Goal: Find contact information: Find contact information

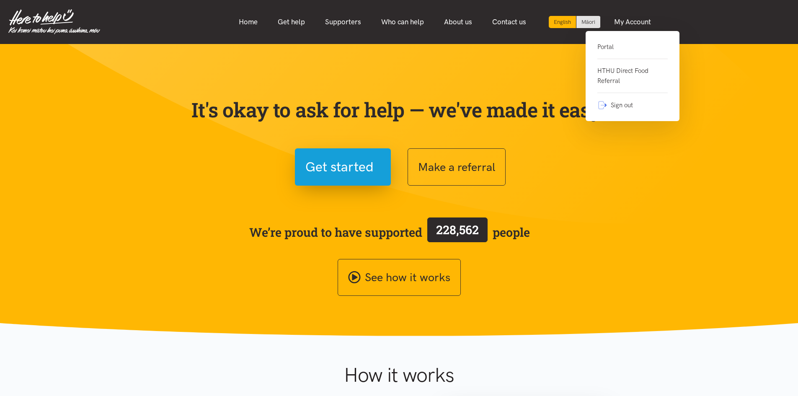
click at [600, 44] on link "Portal" at bounding box center [632, 50] width 70 height 17
drag, startPoint x: 631, startPoint y: 39, endPoint x: 624, endPoint y: 41, distance: 7.8
click at [631, 39] on div "Portal HTHU Direct Food Referral Sign out" at bounding box center [633, 76] width 94 height 90
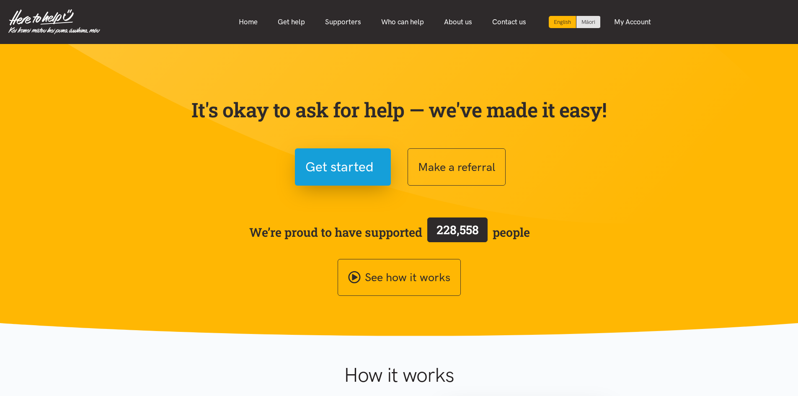
click at [619, 41] on nav "English Māori Home Get help Supporters Who can help About us" at bounding box center [399, 22] width 798 height 44
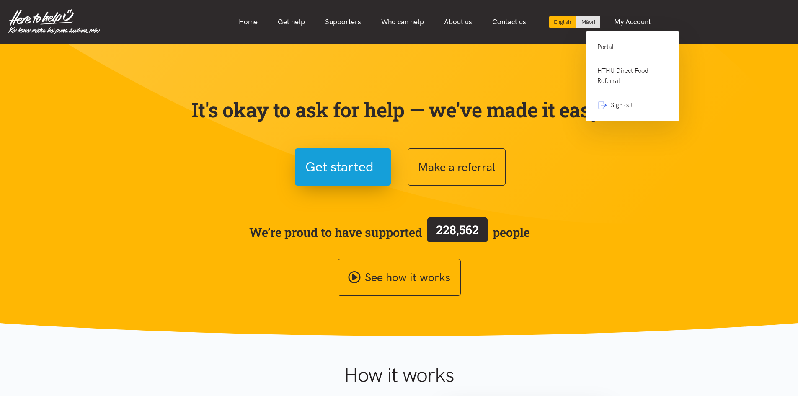
click at [608, 46] on link "Portal" at bounding box center [632, 50] width 70 height 17
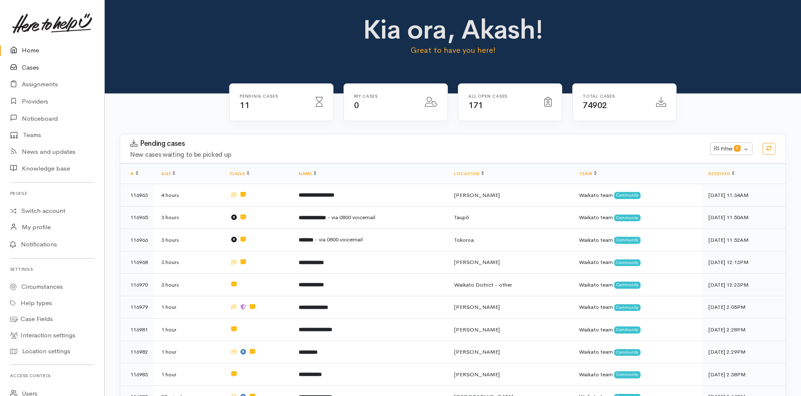
click at [30, 70] on link "Cases" at bounding box center [52, 67] width 104 height 17
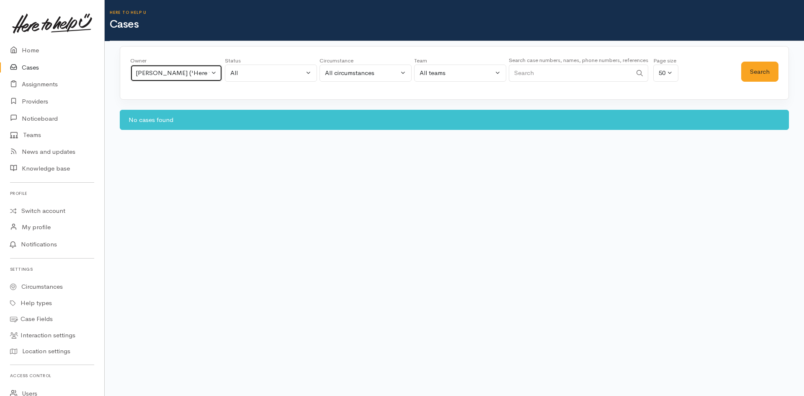
click at [198, 67] on button "Akash Prakash ('Here to help u')" at bounding box center [176, 73] width 92 height 17
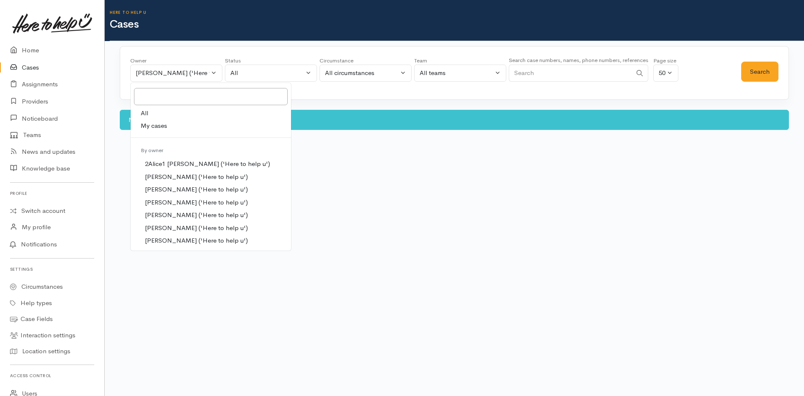
click at [148, 116] on link "All" at bounding box center [211, 113] width 160 height 13
select select "-1"
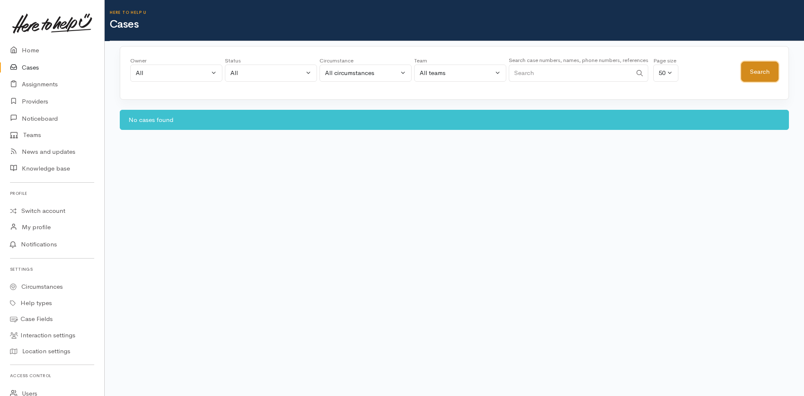
click at [764, 78] on button "Search" at bounding box center [760, 72] width 37 height 21
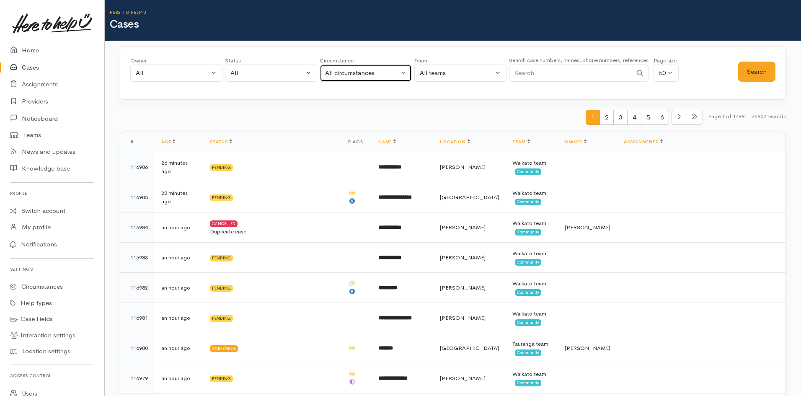
click at [354, 77] on div "All circumstances" at bounding box center [362, 73] width 74 height 10
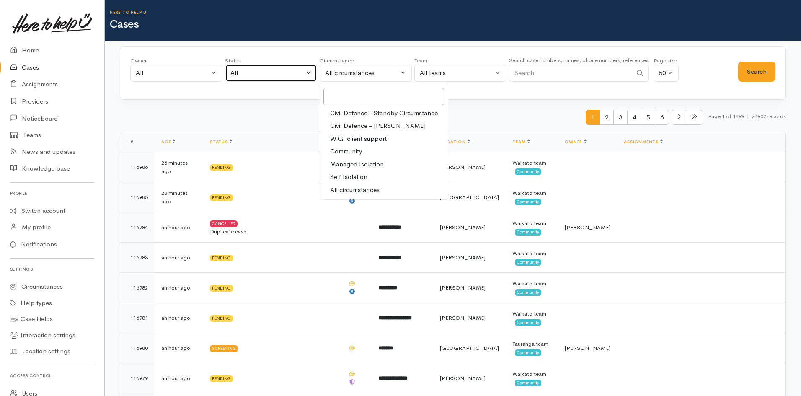
click at [286, 78] on button "All" at bounding box center [271, 73] width 92 height 17
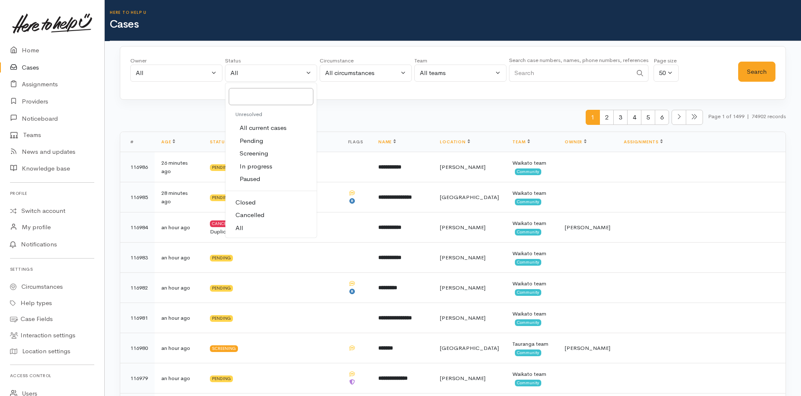
click at [275, 128] on span "All current cases" at bounding box center [263, 128] width 47 height 10
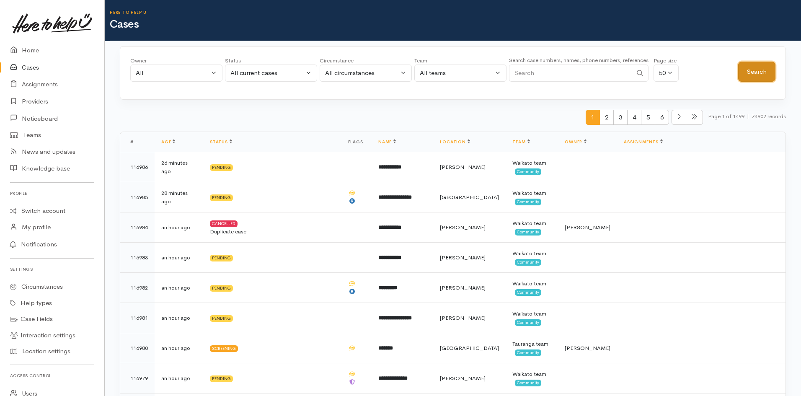
click at [755, 75] on button "Search" at bounding box center [756, 72] width 37 height 21
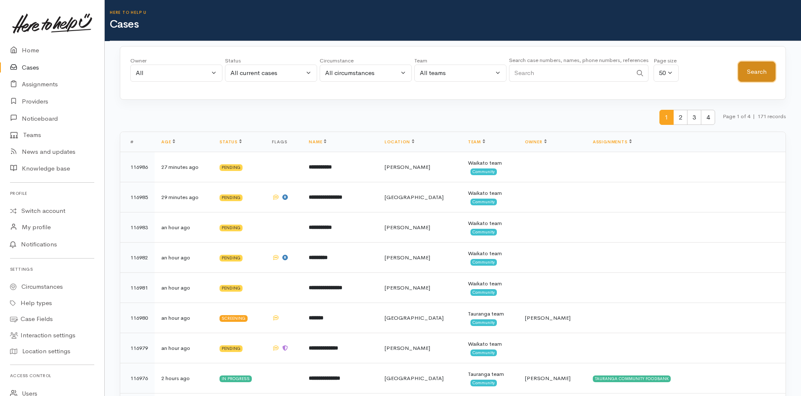
click at [755, 66] on button "Search" at bounding box center [756, 72] width 37 height 21
click at [287, 78] on div "All current cases" at bounding box center [267, 73] width 74 height 10
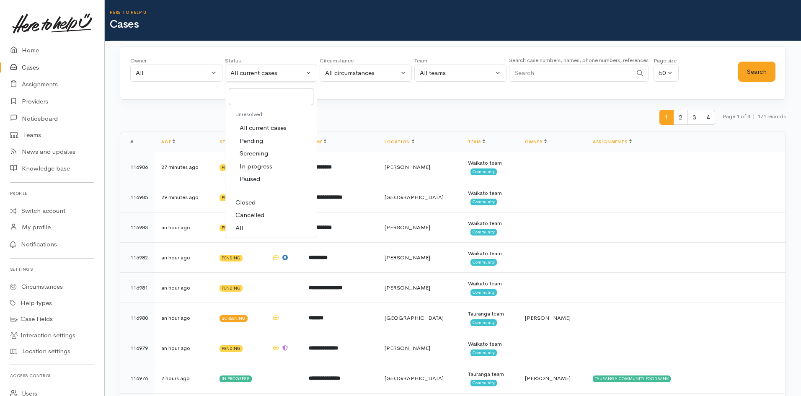
click at [247, 229] on link "All" at bounding box center [270, 228] width 91 height 13
select select "All"
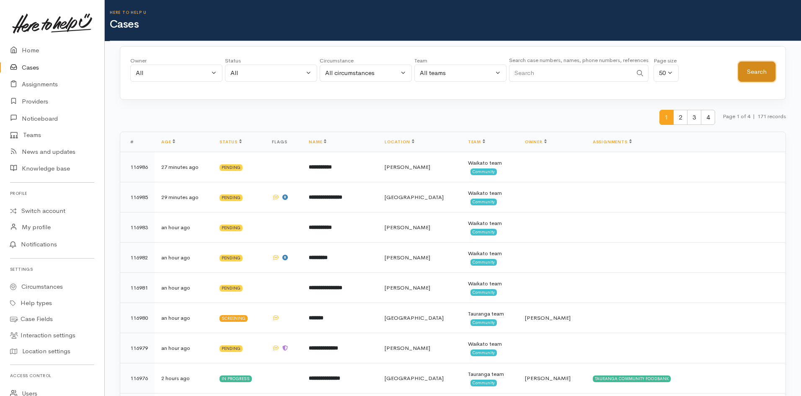
click at [761, 68] on button "Search" at bounding box center [756, 72] width 37 height 21
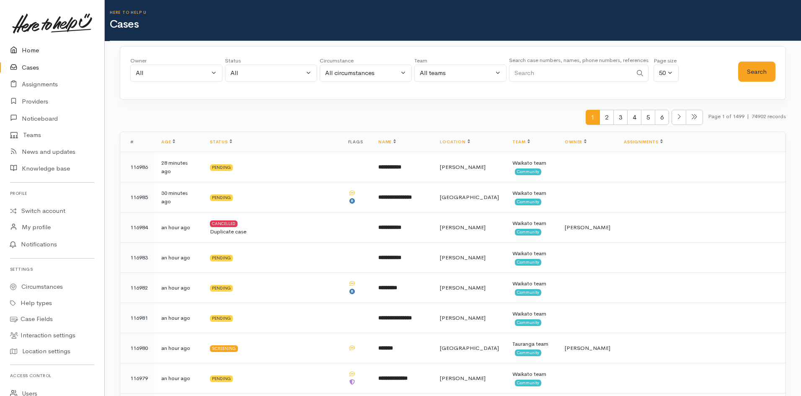
click at [36, 50] on link "Home" at bounding box center [52, 50] width 104 height 17
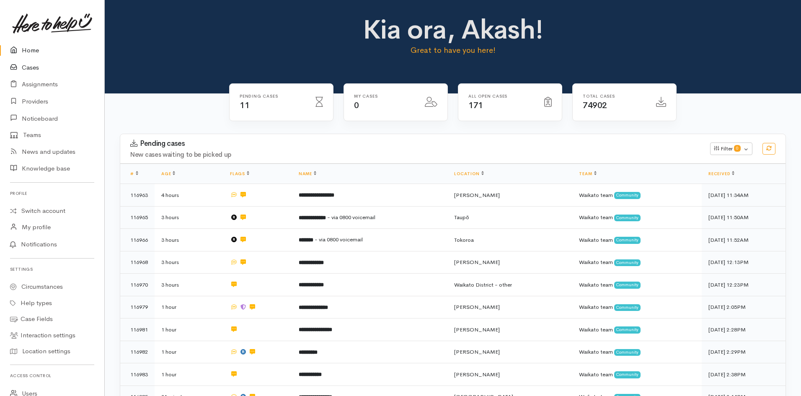
click at [29, 69] on link "Cases" at bounding box center [52, 67] width 104 height 17
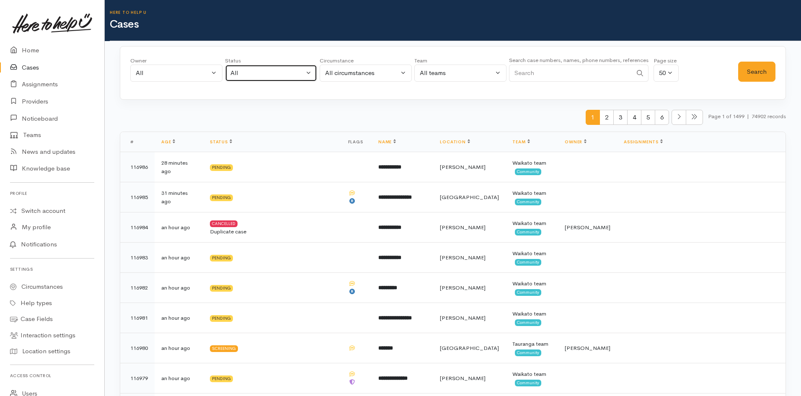
drag, startPoint x: 306, startPoint y: 72, endPoint x: 304, endPoint y: 76, distance: 4.5
click at [306, 72] on button "All" at bounding box center [271, 73] width 92 height 17
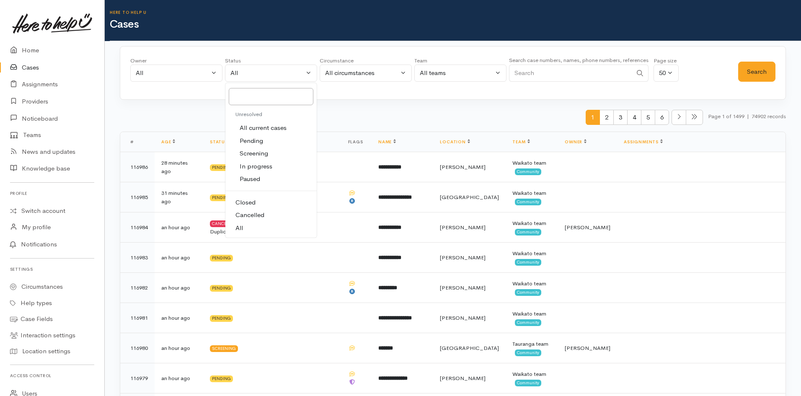
click at [275, 127] on span "All current cases" at bounding box center [263, 128] width 47 height 10
select select "Unresolved"
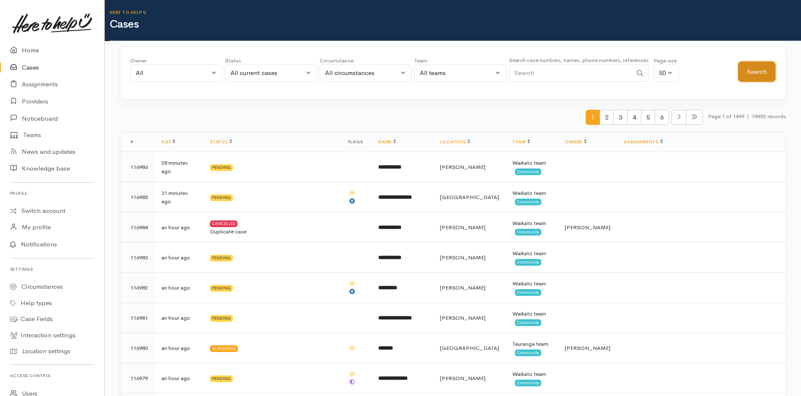
click at [751, 75] on button "Search" at bounding box center [756, 72] width 37 height 21
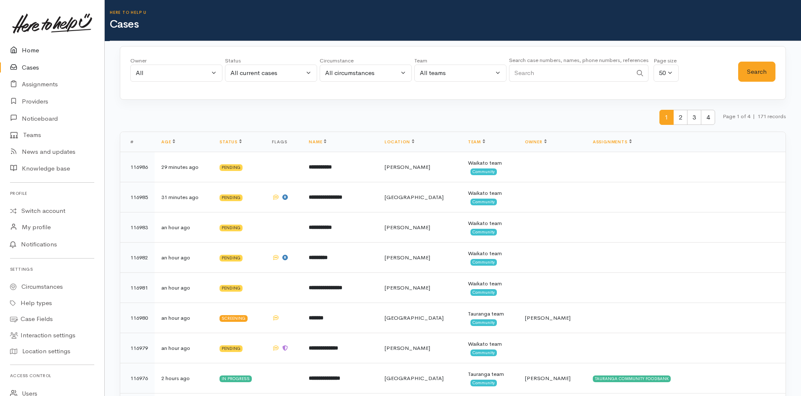
click at [30, 43] on link "Home" at bounding box center [52, 50] width 104 height 17
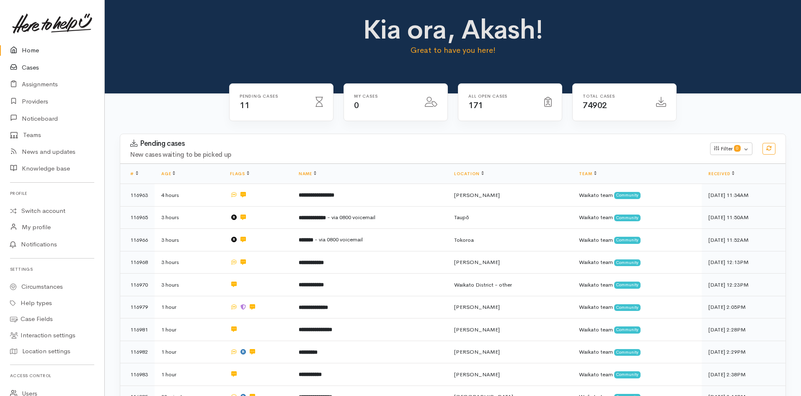
click at [28, 70] on link "Cases" at bounding box center [52, 67] width 104 height 17
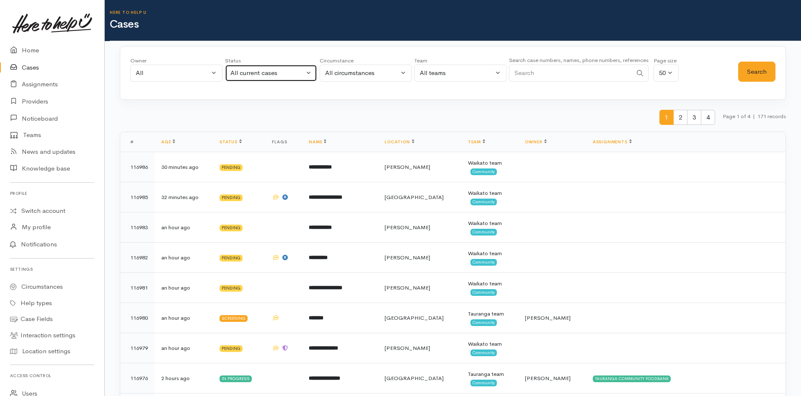
click at [269, 72] on div "All current cases" at bounding box center [267, 73] width 74 height 10
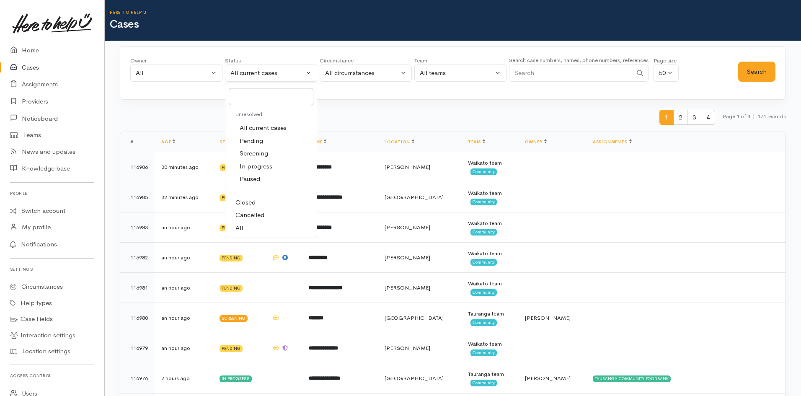
click at [242, 225] on span "All" at bounding box center [239, 228] width 8 height 10
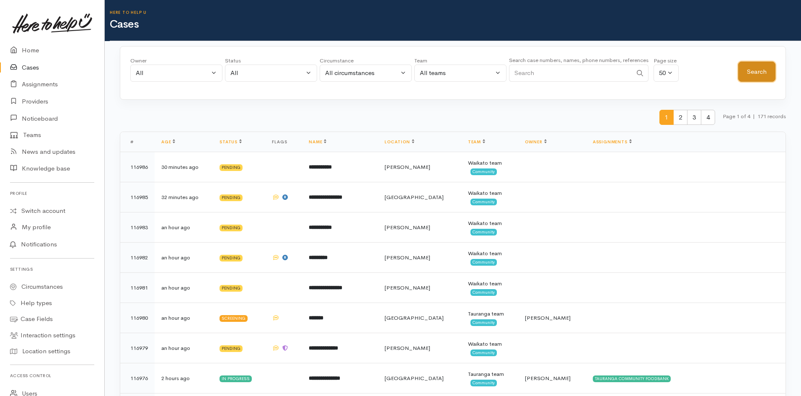
click at [755, 70] on button "Search" at bounding box center [756, 72] width 37 height 21
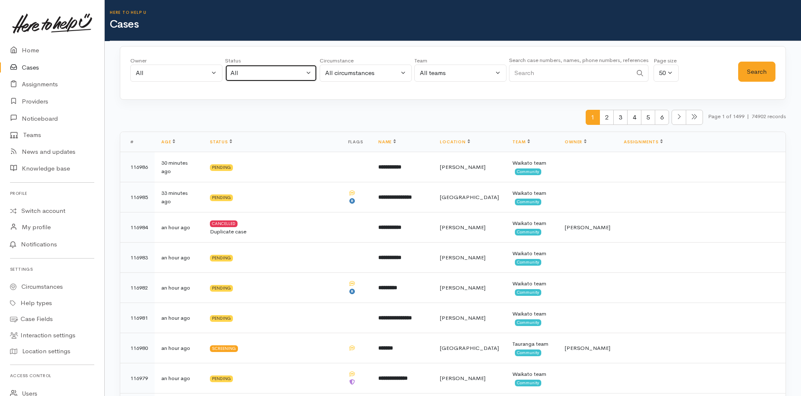
click at [311, 76] on button "All" at bounding box center [271, 73] width 92 height 17
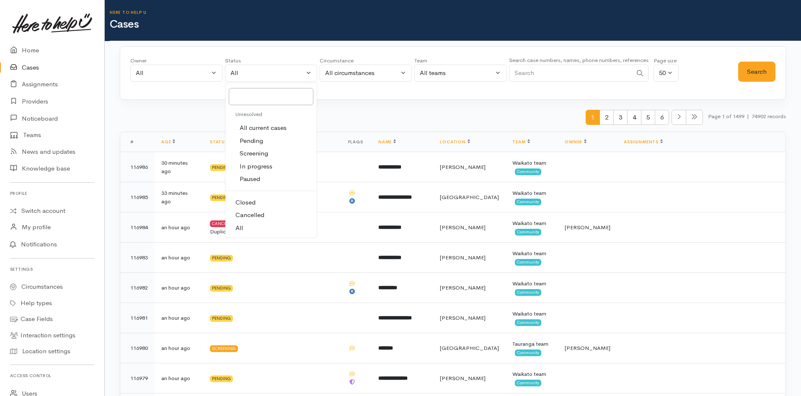
click at [261, 126] on span "All current cases" at bounding box center [263, 128] width 47 height 10
select select "Unresolved"
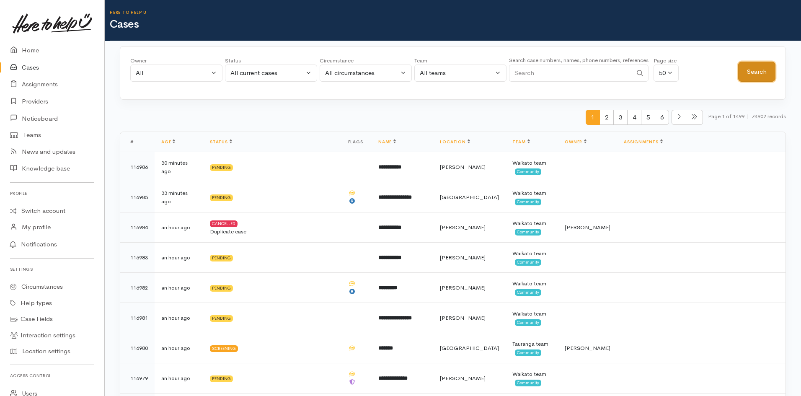
click at [747, 74] on button "Search" at bounding box center [756, 72] width 37 height 21
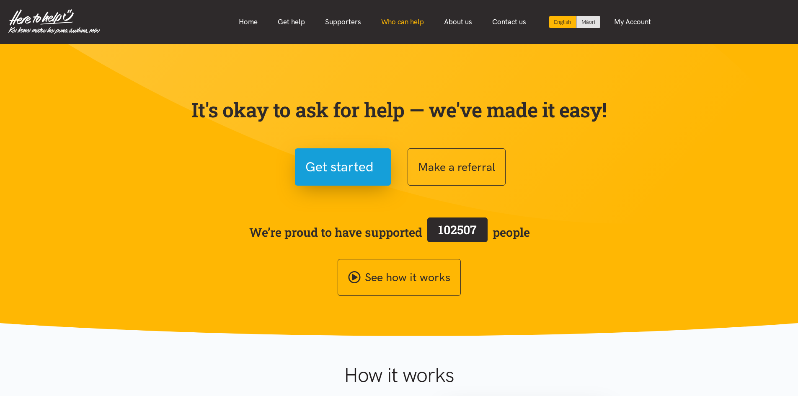
click at [403, 25] on link "Who can help" at bounding box center [402, 22] width 63 height 18
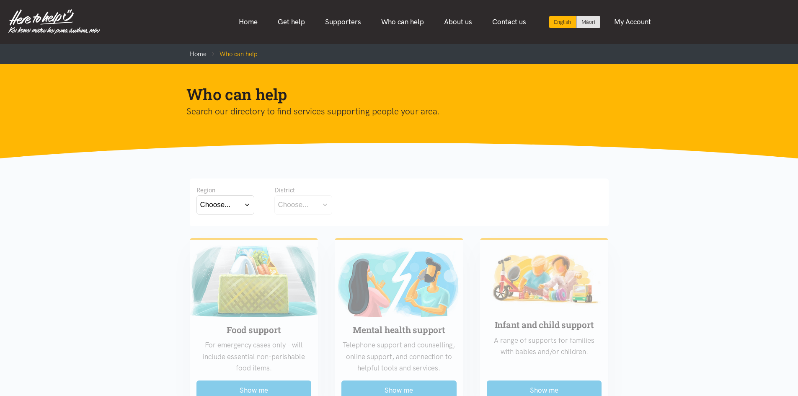
click at [237, 204] on button "Choose..." at bounding box center [226, 204] width 58 height 19
click at [223, 243] on label "Waikato" at bounding box center [225, 241] width 50 height 10
click at [0, 0] on input "Waikato" at bounding box center [0, 0] width 0 height 0
click at [313, 211] on button "Choose..." at bounding box center [316, 204] width 84 height 19
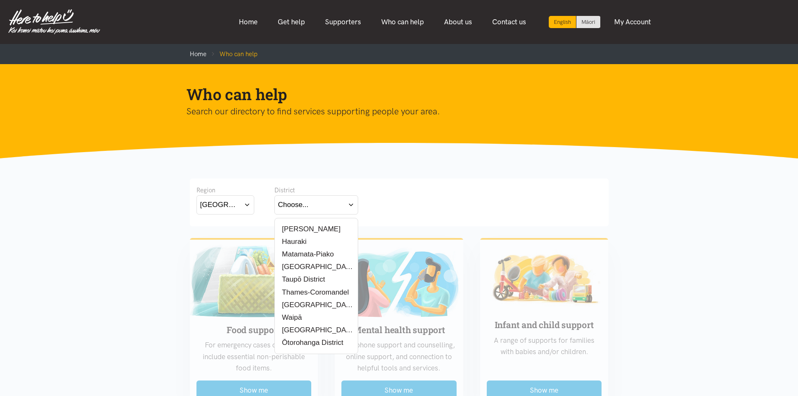
click at [247, 206] on button "Waikato" at bounding box center [226, 204] width 58 height 19
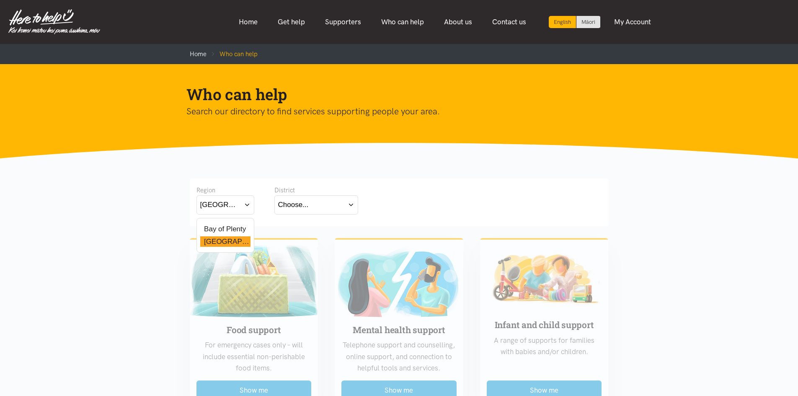
click at [220, 243] on label "Waikato" at bounding box center [225, 241] width 50 height 10
click at [0, 0] on input "Waikato" at bounding box center [0, 0] width 0 height 0
click at [307, 208] on div "Choose..." at bounding box center [293, 204] width 31 height 11
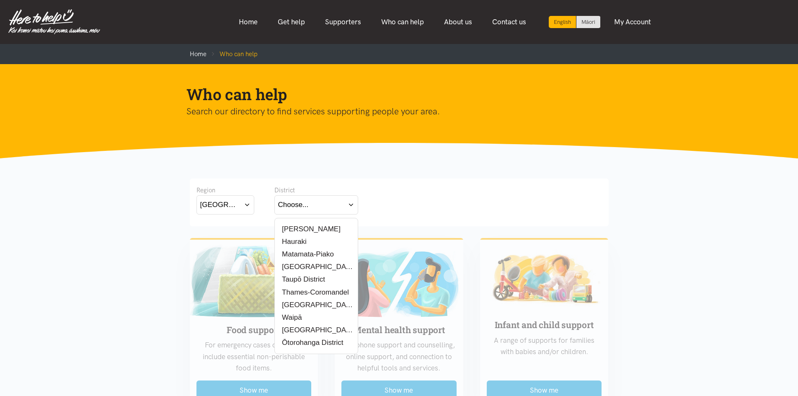
click at [307, 278] on label "Taupō District" at bounding box center [301, 279] width 47 height 10
click at [0, 0] on input "Taupō District" at bounding box center [0, 0] width 0 height 0
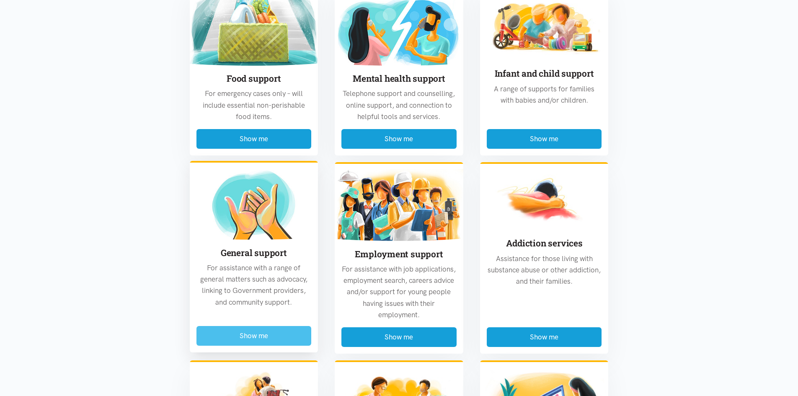
click at [246, 335] on button "Show me" at bounding box center [254, 336] width 115 height 20
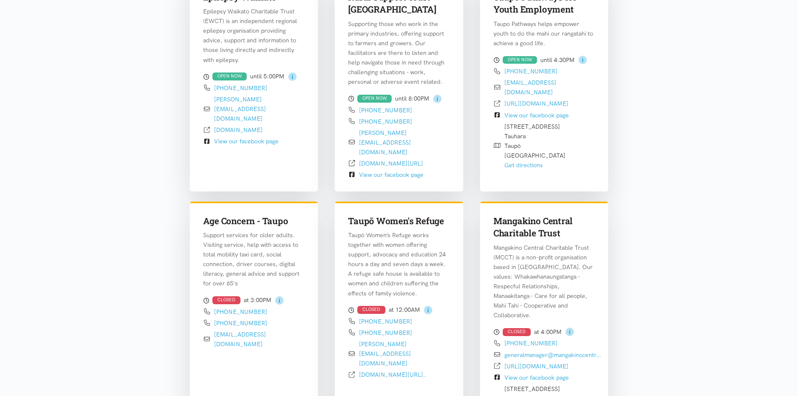
scroll to position [288, 0]
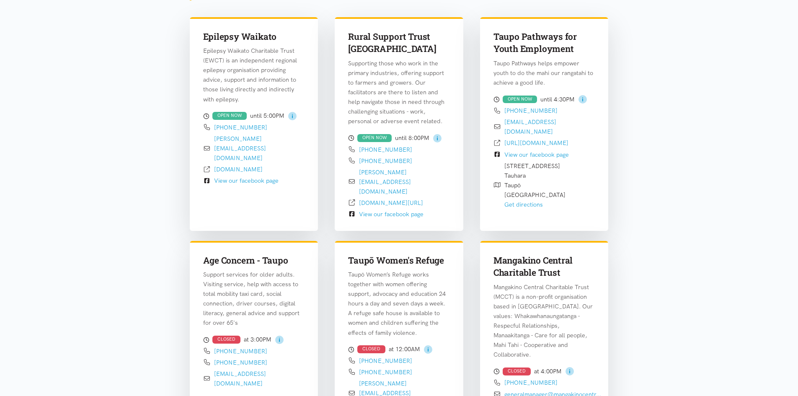
click at [370, 345] on div "CLOSED" at bounding box center [371, 349] width 28 height 8
click at [429, 345] on circle at bounding box center [428, 349] width 8 height 8
drag, startPoint x: 540, startPoint y: 368, endPoint x: 518, endPoint y: 351, distance: 28.4
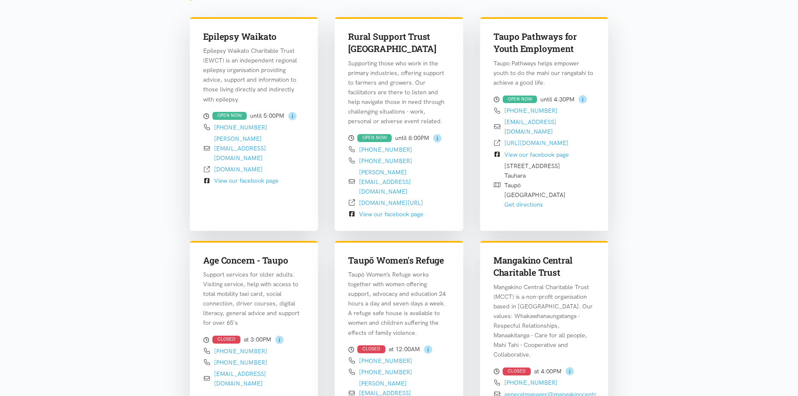
click at [429, 345] on circle at bounding box center [428, 349] width 8 height 8
drag, startPoint x: 391, startPoint y: 327, endPoint x: 421, endPoint y: 334, distance: 30.5
click at [421, 344] on div "CLOSED at 12:00AM" at bounding box center [399, 349] width 102 height 10
click at [427, 356] on div "[PHONE_NUMBER]" at bounding box center [399, 361] width 102 height 10
click at [428, 345] on circle at bounding box center [428, 349] width 8 height 8
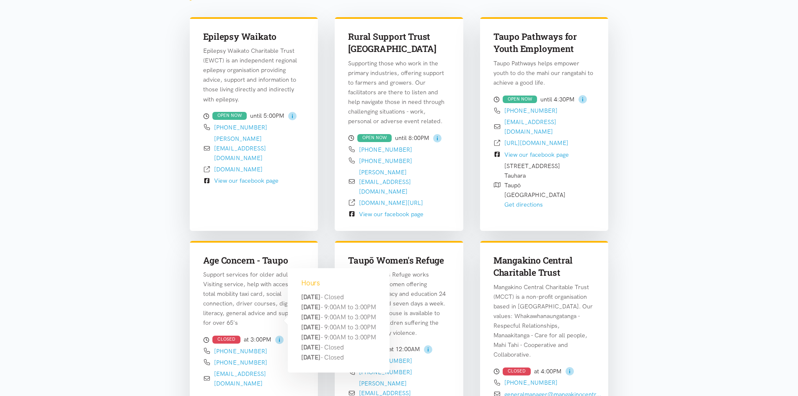
click at [281, 336] on circle at bounding box center [279, 340] width 8 height 8
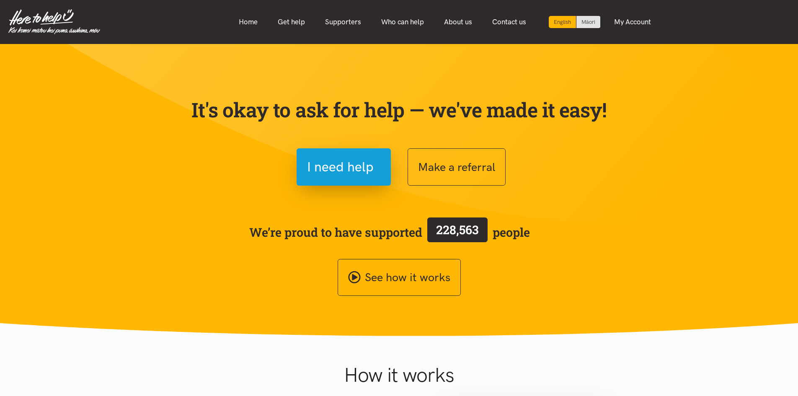
drag, startPoint x: 648, startPoint y: 219, endPoint x: 643, endPoint y: 217, distance: 5.4
click at [455, 232] on span "228,563" at bounding box center [457, 230] width 43 height 16
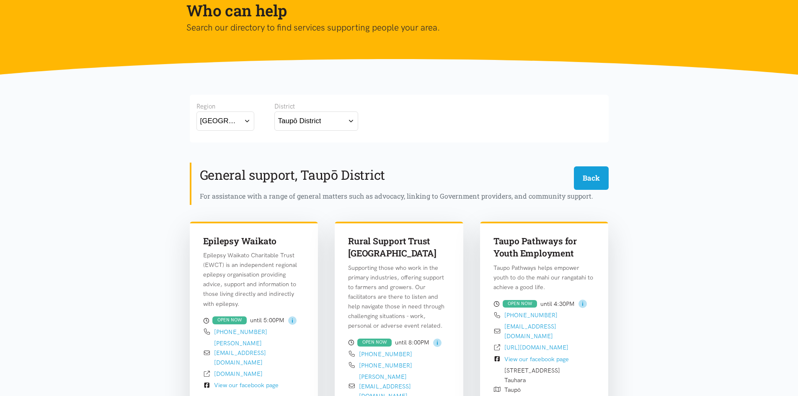
scroll to position [79, 0]
